Goal: Transaction & Acquisition: Obtain resource

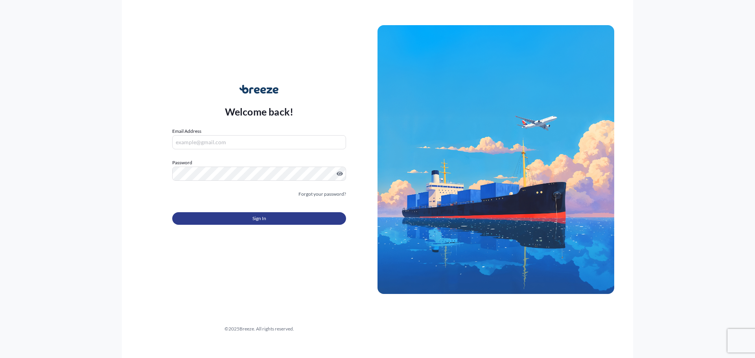
type input "[PERSON_NAME][EMAIL_ADDRESS][DOMAIN_NAME]"
click at [272, 223] on button "Sign In" at bounding box center [259, 218] width 174 height 13
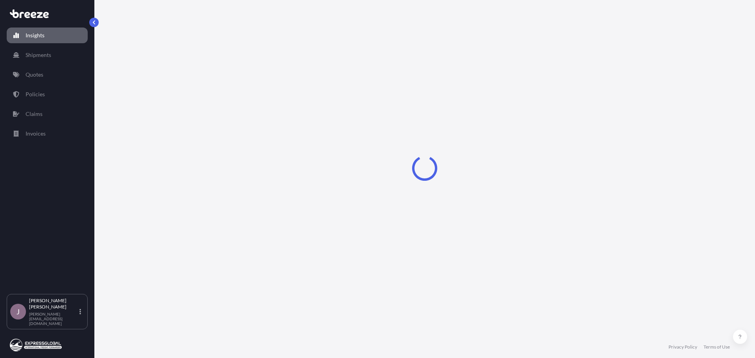
select select "2025"
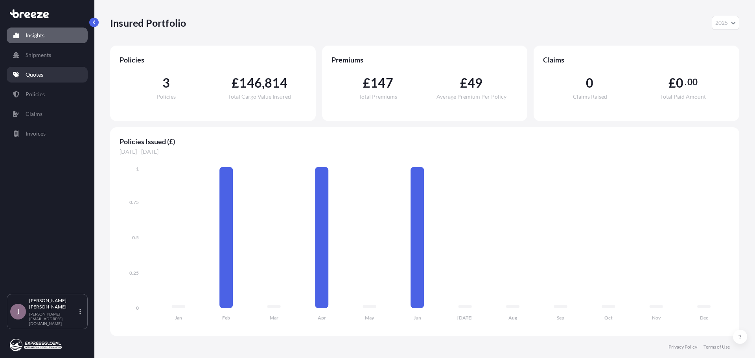
click at [26, 71] on p "Quotes" at bounding box center [35, 75] width 18 height 8
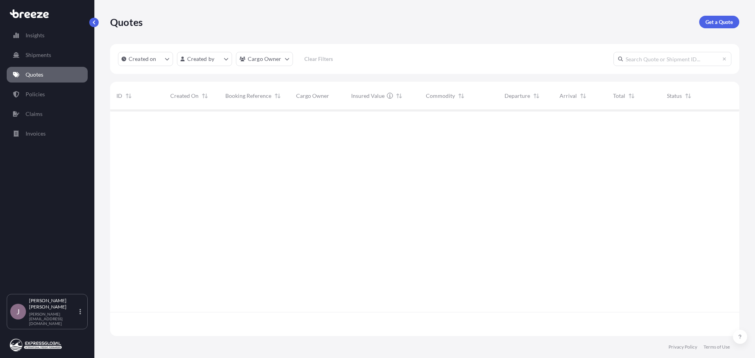
scroll to position [249, 623]
click at [719, 20] on p "Get a Quote" at bounding box center [719, 22] width 28 height 8
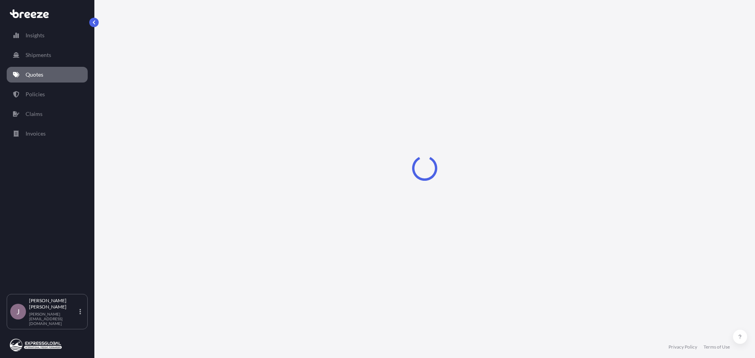
select select "Sea"
select select "1"
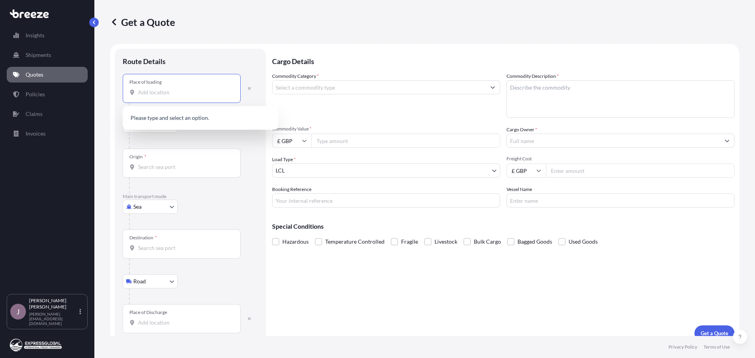
click at [150, 90] on input "Place of loading" at bounding box center [184, 92] width 93 height 8
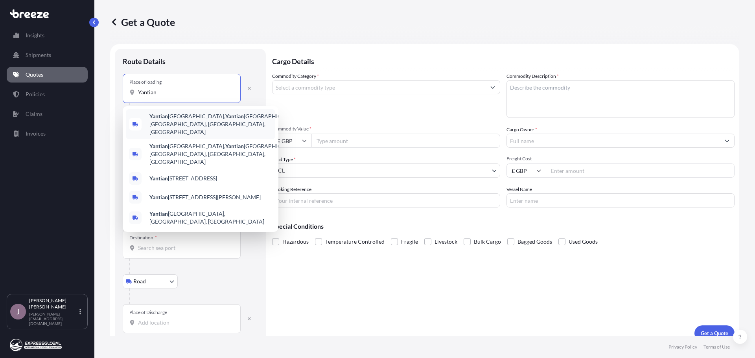
drag, startPoint x: 171, startPoint y: 93, endPoint x: 110, endPoint y: 91, distance: 60.6
click at [110, 91] on form "Route Details Place of loading [GEOGRAPHIC_DATA] Rail Origin * Main transport m…" at bounding box center [424, 195] width 629 height 302
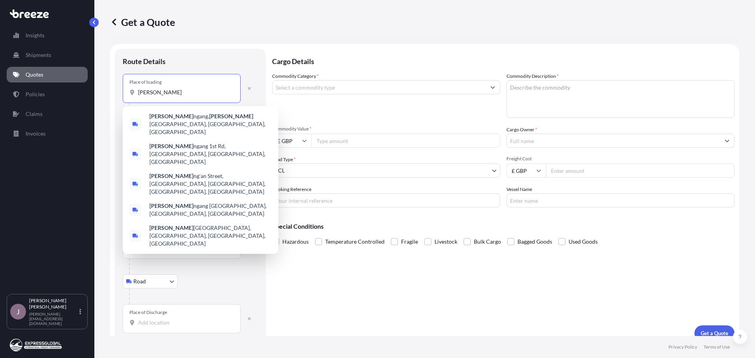
type input "X"
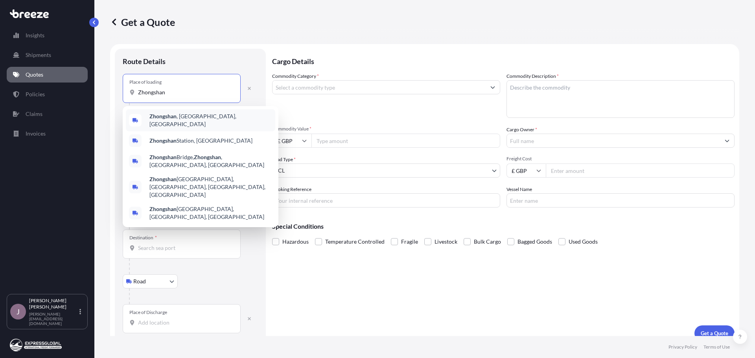
click at [173, 117] on b "Zhongshan" at bounding box center [162, 116] width 27 height 7
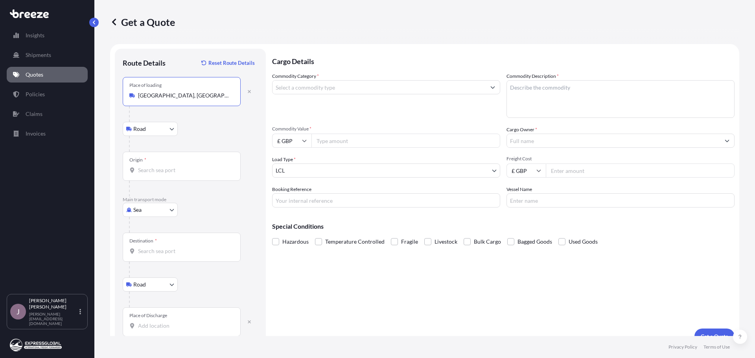
type input "[GEOGRAPHIC_DATA], [GEOGRAPHIC_DATA], [GEOGRAPHIC_DATA]"
drag, startPoint x: 153, startPoint y: 168, endPoint x: 146, endPoint y: 162, distance: 9.7
click at [151, 168] on input "Origin *" at bounding box center [184, 170] width 93 height 8
click at [171, 198] on span "CNYTN - Yantian Pt, [GEOGRAPHIC_DATA]" at bounding box center [201, 197] width 105 height 8
type input "CNYTN - Yantian Pt, [GEOGRAPHIC_DATA]"
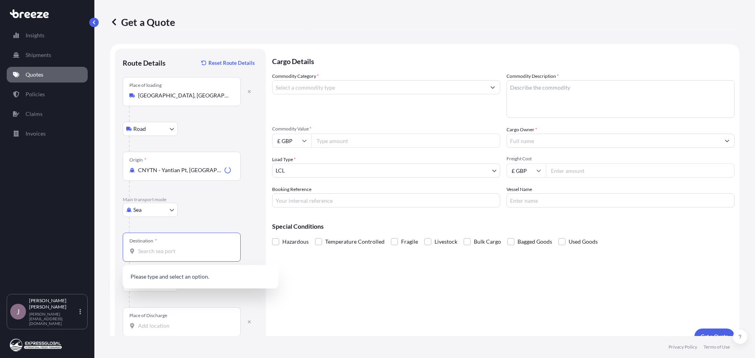
click at [161, 249] on input "Destination *" at bounding box center [184, 251] width 93 height 8
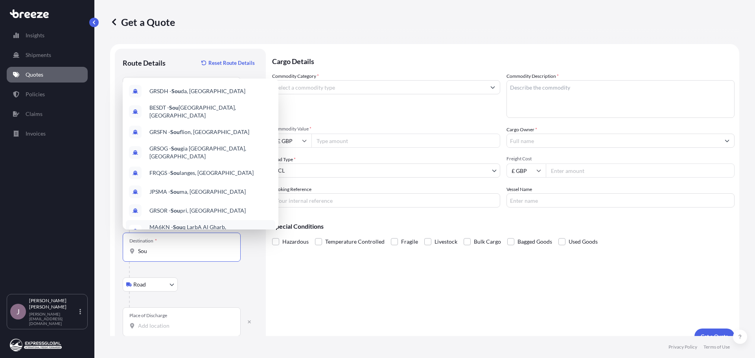
click at [175, 252] on input "Sou" at bounding box center [184, 251] width 93 height 8
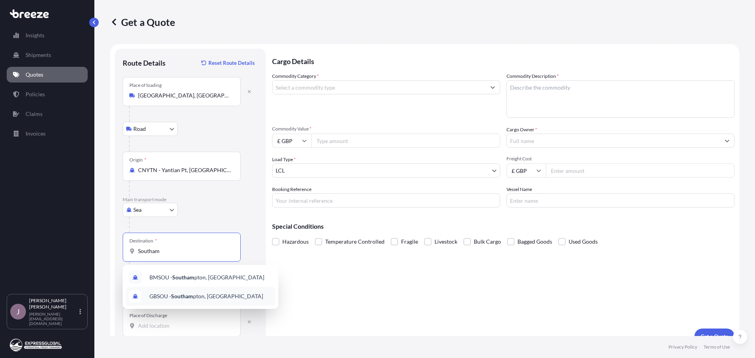
click at [206, 296] on span "GBSOU - Southam pton, [GEOGRAPHIC_DATA]" at bounding box center [206, 297] width 114 height 8
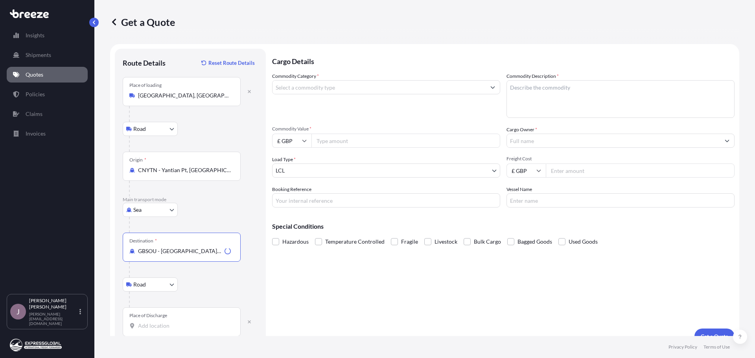
type input "GBSOU - [GEOGRAPHIC_DATA], [GEOGRAPHIC_DATA]"
click at [164, 320] on div "Place of Discharge" at bounding box center [182, 321] width 118 height 29
click at [164, 322] on input "Place of Discharge" at bounding box center [184, 326] width 93 height 8
click at [168, 325] on input "Place of Discharge" at bounding box center [184, 326] width 93 height 8
click at [184, 325] on input "Place of Discharge" at bounding box center [184, 326] width 93 height 8
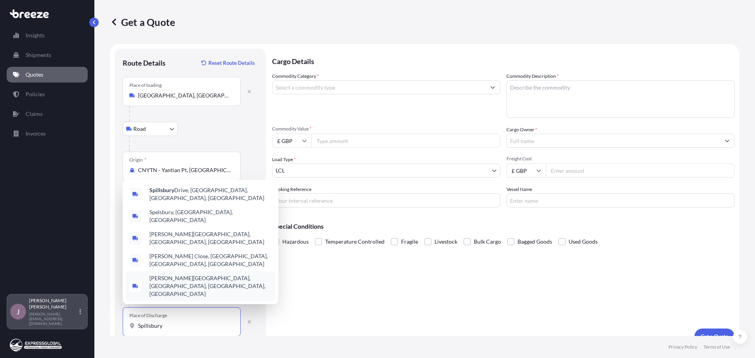
drag, startPoint x: 171, startPoint y: 328, endPoint x: 41, endPoint y: 316, distance: 130.8
click at [41, 316] on div "Insights Shipments Quotes Policies Claims Invoices J [PERSON_NAME] [PERSON_NAME…" at bounding box center [377, 179] width 755 height 358
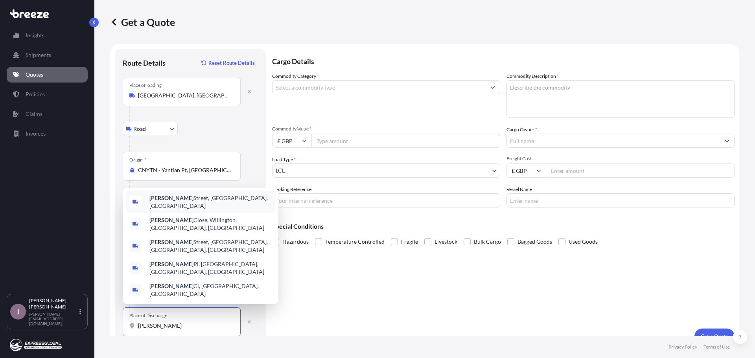
click at [253, 201] on p "Main transport mode" at bounding box center [190, 200] width 135 height 6
drag, startPoint x: 189, startPoint y: 322, endPoint x: 44, endPoint y: 330, distance: 145.7
click at [44, 330] on div "Insights Shipments Quotes Policies Claims Invoices J [PERSON_NAME] [PERSON_NAME…" at bounding box center [377, 179] width 755 height 358
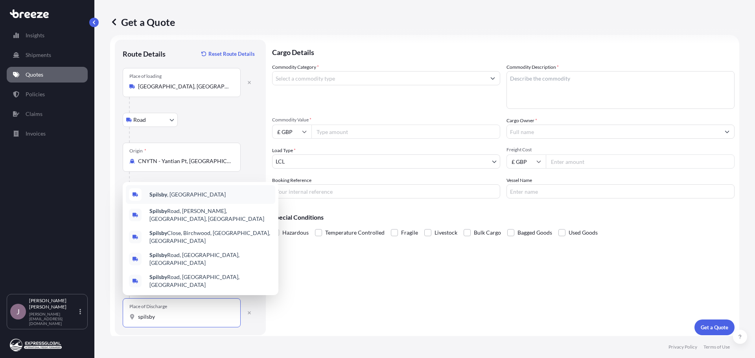
click at [171, 201] on div "Spilsby , [GEOGRAPHIC_DATA]" at bounding box center [200, 194] width 149 height 19
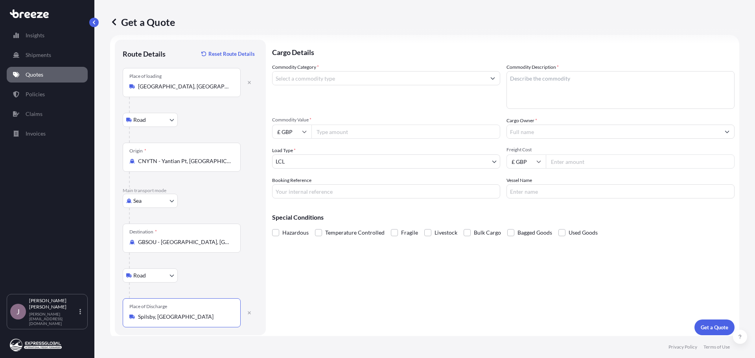
type input "Spilsby, [GEOGRAPHIC_DATA]"
click at [337, 74] on input "Commodity Category *" at bounding box center [378, 78] width 213 height 14
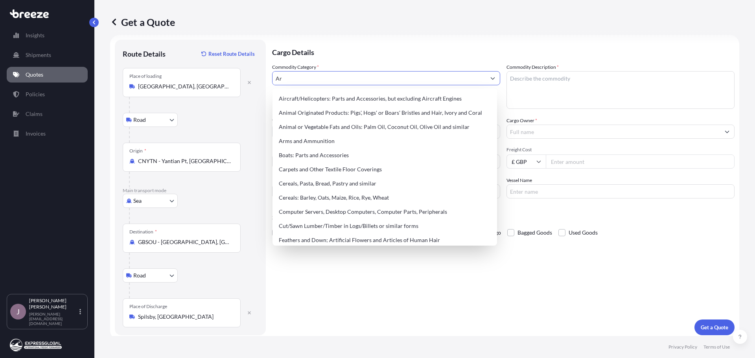
type input "A"
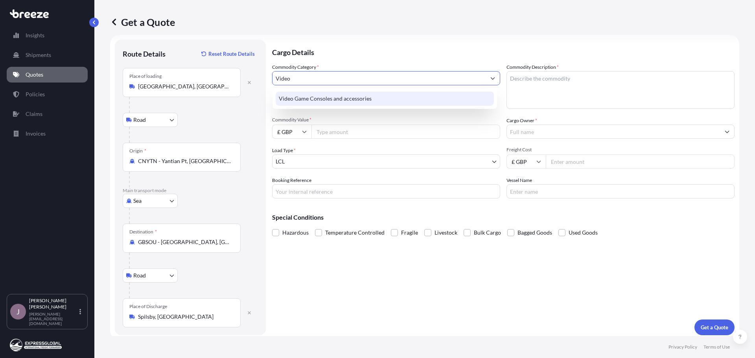
drag, startPoint x: 320, startPoint y: 74, endPoint x: 176, endPoint y: 75, distance: 143.5
click at [176, 75] on form "Route Details Reset Route Details Place of loading [GEOGRAPHIC_DATA], [GEOGRAPH…" at bounding box center [424, 187] width 629 height 305
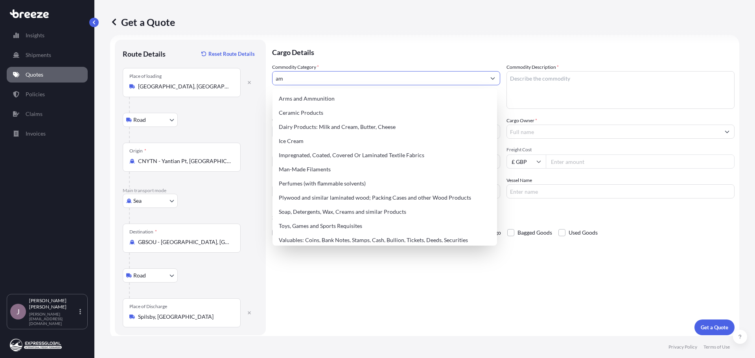
type input "a"
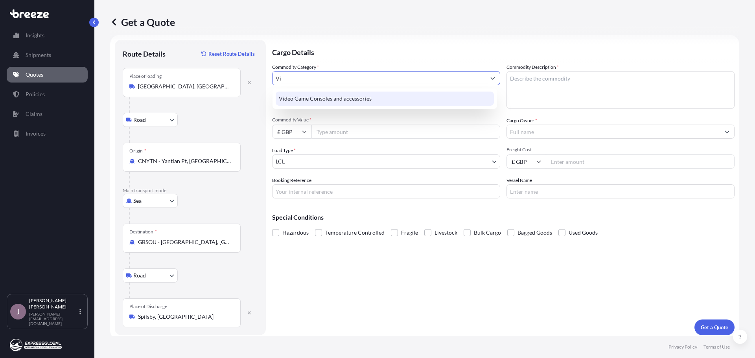
click at [333, 95] on div "Video Game Consoles and accessories" at bounding box center [385, 99] width 218 height 14
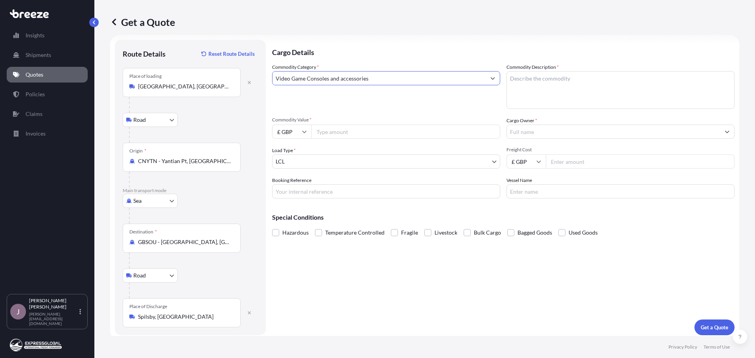
type input "Video Game Consoles and accessories"
click at [549, 78] on textarea "Commodity Description *" at bounding box center [620, 90] width 228 height 38
type textarea "Arcade Cabinets"
click at [333, 133] on input "Commodity Value *" at bounding box center [405, 132] width 189 height 14
type input "150000"
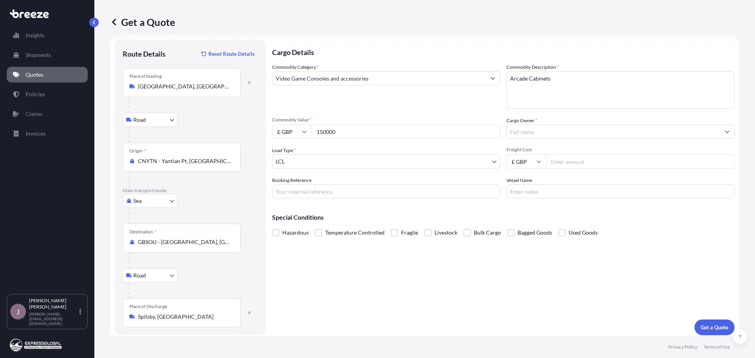
click at [539, 129] on input "Cargo Owner *" at bounding box center [613, 132] width 213 height 14
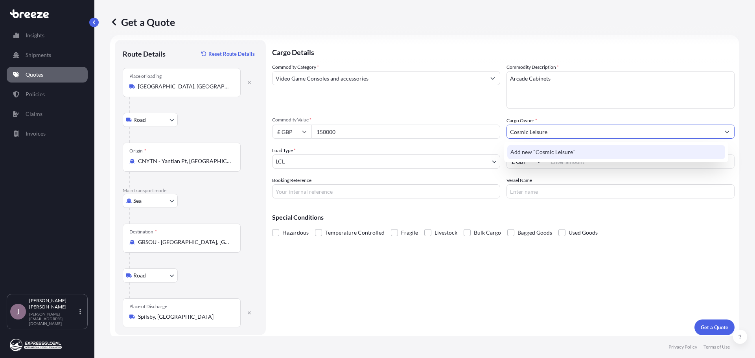
click at [558, 152] on span "Add new "Cosmic Leisure"" at bounding box center [542, 152] width 64 height 8
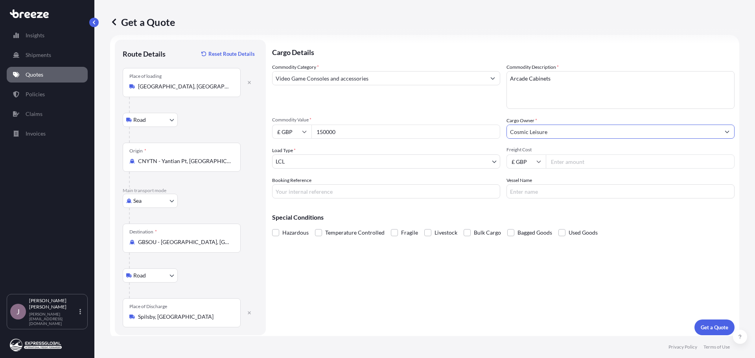
type input "Cosmic Leisure"
click at [331, 160] on body "15 options available. 0 options available. 1 option available. 0 options availa…" at bounding box center [377, 179] width 755 height 358
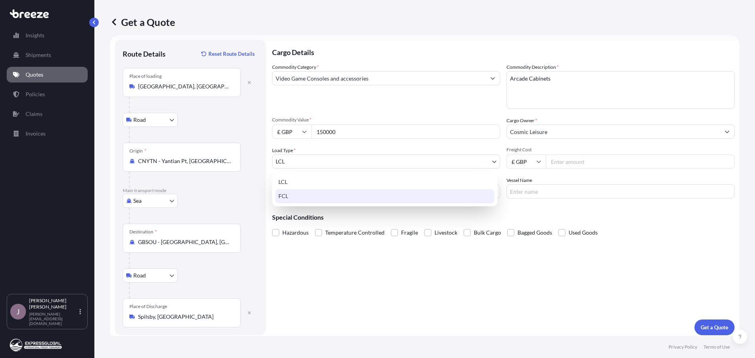
click at [292, 193] on div "FCL" at bounding box center [384, 196] width 219 height 14
select select "2"
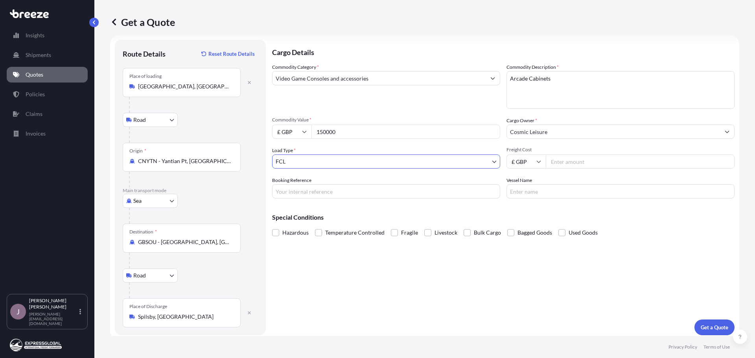
click at [568, 164] on input "Freight Cost" at bounding box center [640, 162] width 189 height 14
click at [529, 159] on input "£ GBP" at bounding box center [525, 162] width 39 height 14
click at [519, 215] on div "$ USD" at bounding box center [523, 216] width 33 height 15
type input "$ USD"
click at [571, 161] on input "Freight Cost" at bounding box center [640, 162] width 189 height 14
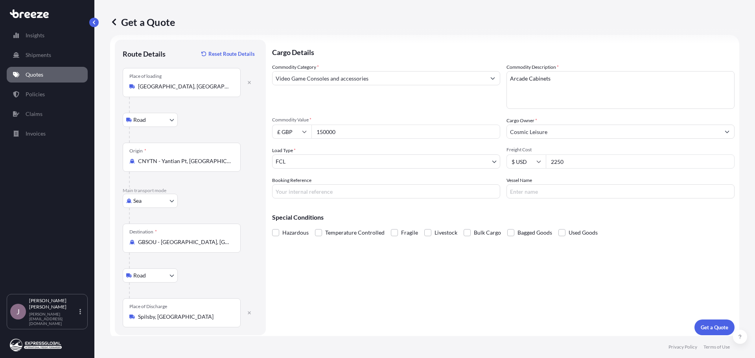
type input "2250"
click at [326, 190] on input "Booking Reference" at bounding box center [386, 191] width 228 height 14
type input "RTO508121"
click at [519, 212] on div "Special Conditions Hazardous Temperature Controlled Fragile Livestock Bulk Carg…" at bounding box center [503, 222] width 462 height 34
click at [710, 324] on p "Get a Quote" at bounding box center [715, 328] width 28 height 8
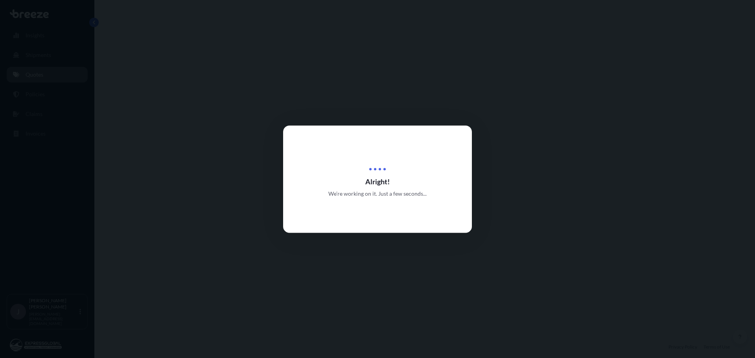
select select "Road"
select select "Sea"
select select "Road"
select select "2"
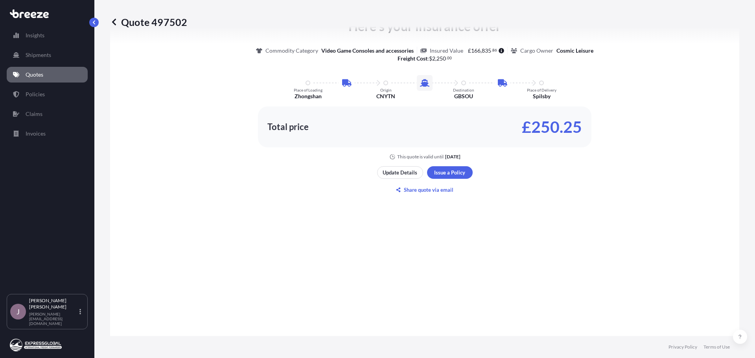
scroll to position [511, 0]
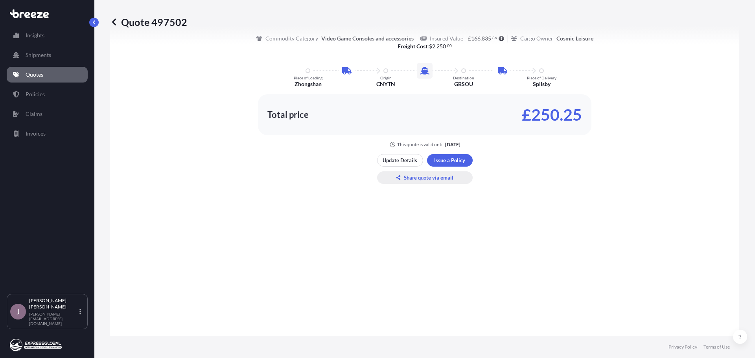
click at [422, 175] on p "Share quote via email" at bounding box center [429, 178] width 50 height 8
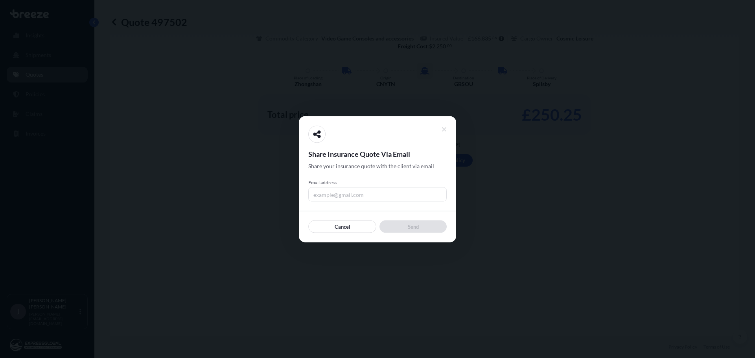
click at [346, 194] on input "Email address" at bounding box center [377, 194] width 138 height 14
type input "[PERSON_NAME][EMAIL_ADDRESS][DOMAIN_NAME]"
